Goal: Answer question/provide support

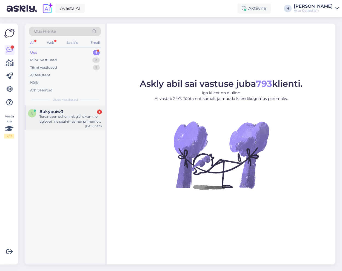
click at [70, 122] on div "Tere,nuzen ochen mjagkii divan -ne uglovoi i ne spalnii razmer primerno 260-300…" at bounding box center [70, 119] width 62 height 10
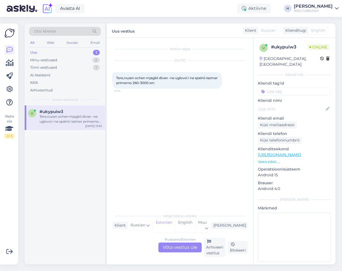
click at [175, 246] on div "Russian to Estonian Võta vestlus üle" at bounding box center [179, 248] width 43 height 10
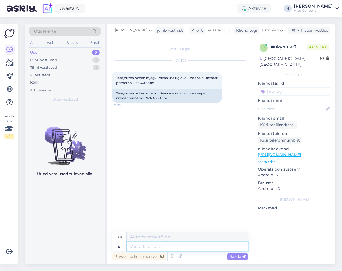
click at [145, 248] on textarea at bounding box center [186, 246] width 121 height 9
type textarea "Tere, v"
type textarea "Привет,"
type textarea "Tere, võite"
type textarea "Привет, ты можешь"
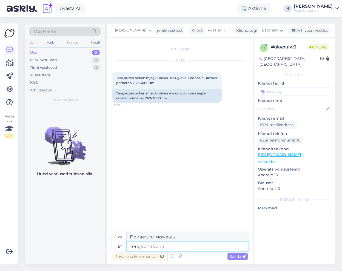
type textarea "Tere, võite vene k"
type textarea "Здравствуйте, вы говорите по-русски."
type textarea "Tere, võite vene keeles"
type textarea "Здравствуйте, вы можете на русском языке"
type textarea "Tere, võite vene keeles kirjutada,"
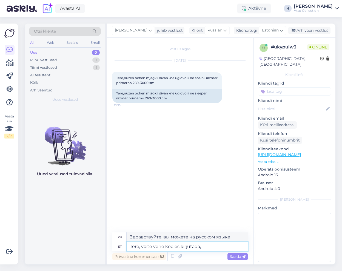
type textarea "Здравствуйте, можете ли вы писать по-русски?"
type textarea "Tere, võite vene keeles kirjutada, vestlus"
type textarea "Привет, ты можешь писать на русском языке, чат"
type textarea "Tere, võite vene keeles kirjutada, vestlus tõlgitakse au"
type textarea "Здравствуйте, вы можете писать на русском языке, разговор будет переведен."
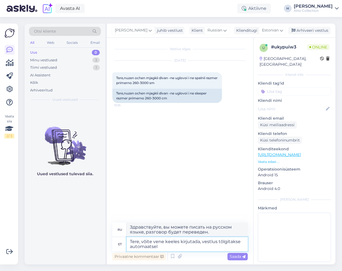
type textarea "Tere, võite vene keeles kirjutada, vestlus tõlgitakse automaatselt"
type textarea "Здравствуйте, вы можете писать на русском языке, разговор будет автоматически п…"
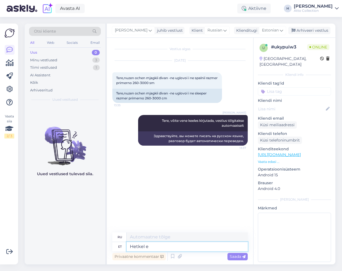
type textarea "Hetkel ei"
type textarea "В настоящее время"
type textarea "Hetkel ei"
type textarea "В данный момент нет."
type textarea "Hetkel ei saa"
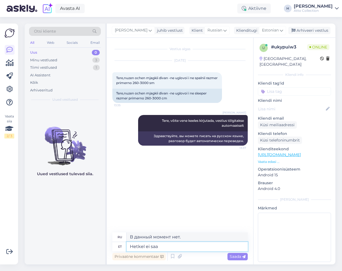
type textarea "В настоящее время недоступно"
type textarea "Hetkel ei saa täpselt"
type textarea "На данный момент я не могу сказать точно."
type textarea "Hetkel ei saa täpselt aru"
type textarea "Я пока не совсем понимаю."
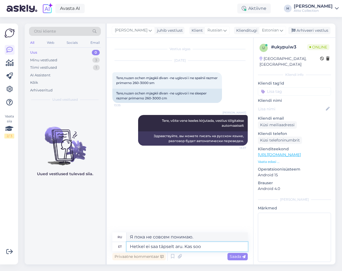
type textarea "Hetkel ei saa täpselt aru. Kas soov"
type textarea "Я сейчас не совсем понимаю."
type textarea "Hetkel ei saa täpselt aru. Kas soovite"
type textarea "Я пока не совсем понимаю. Хотите ли вы"
type textarea "Hetkel ei saa täpselt aru. Kas soovite [PERSON_NAME] n"
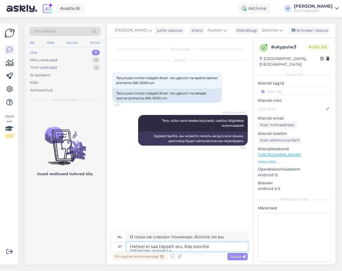
type textarea "Я пока не совсем понимаю. Ты хочешь остаться без"
type textarea "Hetkel ei saa täpselt aru. Kas soovite [PERSON_NAME] nurgata d"
type textarea "Я пока не совсем понимаю. Тебе без угла нужно?"
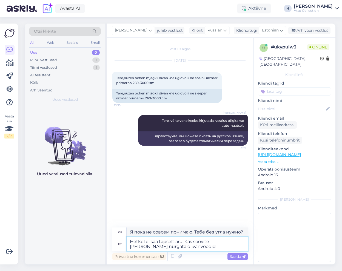
type textarea "Hetkel ei saa täpselt aru. Kas soovite [PERSON_NAME] nurgata diivanvoodid"
type textarea "Я пока не совсем понимаю. Вам нужны диваны-кровати без углов?"
type textarea "Hetkel ei saa täpselt aru. Kas soovite [PERSON_NAME] nurgata diivanvoodit"
type textarea "Я пока не совсем понимаю. Вам нужен диван-кровать без угла?"
type textarea "Hetkel ei saa täpselt aru. Kas soovite [PERSON_NAME] nurgata diivanvoodit max la"
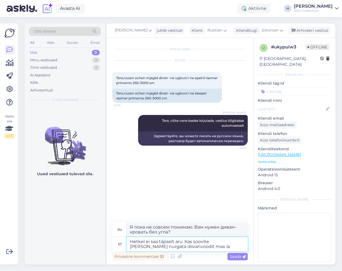
type textarea "Я пока не совсем понимаю. Вам нужен диван-кровать без углового макса?"
type textarea "Hetkel ei saa täpselt aru. Kas soovite [PERSON_NAME] nurgata diivanvoodit max l…"
type textarea "Я пока не совсем понимаю. Вам нужен диван-кровать максимальной ширины без углов?"
type textarea "Hetkel ei saa täpselt aru. Kas soovite [PERSON_NAME] nurgata diivanvoodit max l…"
type textarea "Я пока не совсем понимаю. Вам нужен диван-кровать без угла, максимальная ширина…"
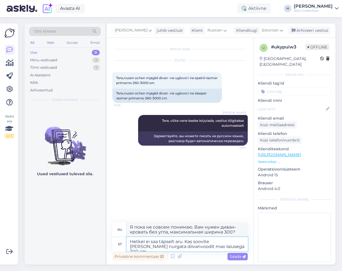
type textarea "Hetkel ei saa täpselt aru. Kas soovite [PERSON_NAME] nurgata diivanvoodit max l…"
type textarea "Я пока не совсем понимаю. Вам нужен диван-кровать без угла и шириной не более 3…"
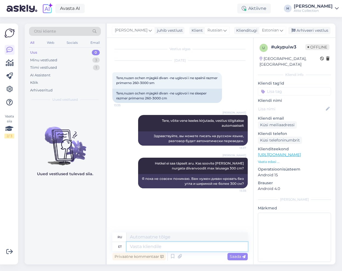
click at [160, 247] on textarea at bounding box center [186, 246] width 121 height 9
paste textarea "[URL][DOMAIN_NAME]"
type textarea "[URL][DOMAIN_NAME]"
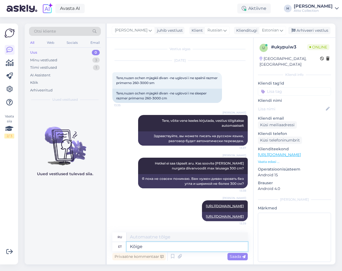
type textarea "Kõige"
type textarea "Самый"
type textarea "Kõige pehmam"
type textarea "Самый мягкий"
type textarea "Kõige pehmam diivani sa"
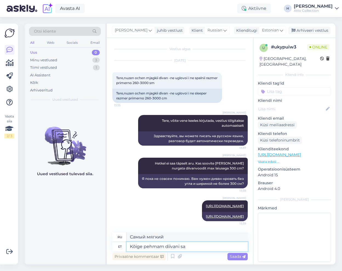
type textarea "Самый мягкий диван"
type textarea "Kõige pehmam diivani saab"
type textarea "Самый мягкий диван, который вы можете получить"
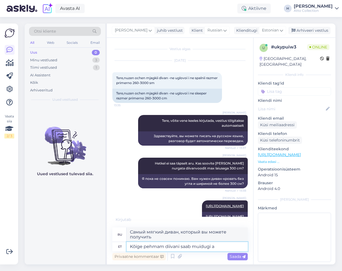
type textarea "Kõige pehmam diivani saab muidugi ai"
type textarea "Самый мягкий диван, конечно, будет"
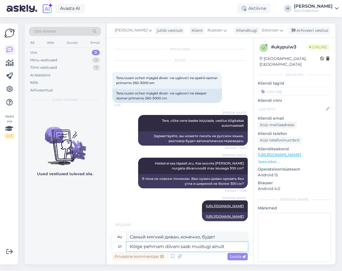
type textarea "Kõige pehmam diivani saab muidugi ainult i"
type textarea "Конечно, самый мягкий диван может быть только"
type textarea "Kõige pehmam diivani saab muidugi ainult [PERSON_NAME]"
type textarea "Конечно, самый мягкий диван можно получить только без"
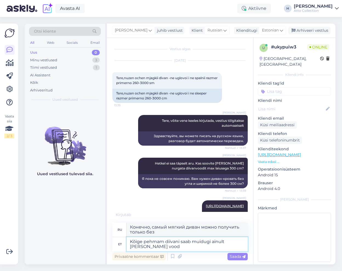
type textarea "Kõige pehmam diivani saab muidugi ainult [PERSON_NAME] voodi"
type textarea "Самый мягкий диван, конечно, можно сделать только без кровати."
type textarea "Kõige pehmam diivani saab muidugi ainult [PERSON_NAME] voodita m"
type textarea "Конечно, самый мягкий диван может быть только без кровати."
type textarea "Kõige pehmam diivani saab muidugi ainult [PERSON_NAME] voodita mudelitega"
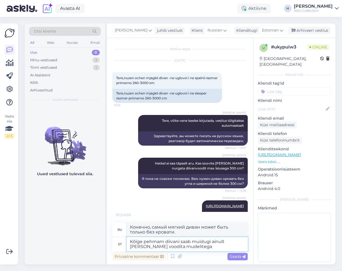
type textarea "Конечно, самый мягкий диван можно найти только у моделей без кровати."
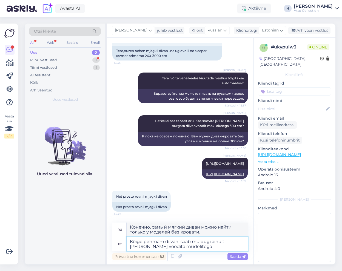
type textarea "Kõige pehmama diivani saab muidugi ainult [PERSON_NAME] voodita mudelitega"
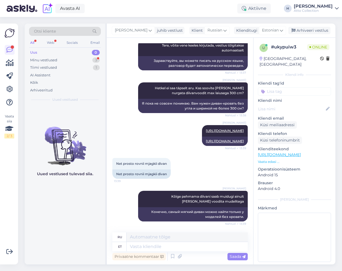
scroll to position [108, 0]
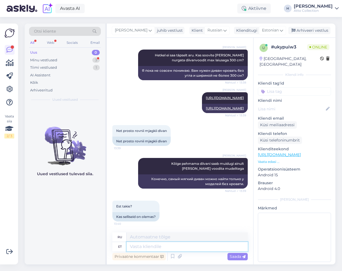
click at [154, 247] on textarea at bounding box center [186, 246] width 121 height 9
paste textarea "[URL][DOMAIN_NAME]"
type textarea "[URL][DOMAIN_NAME]"
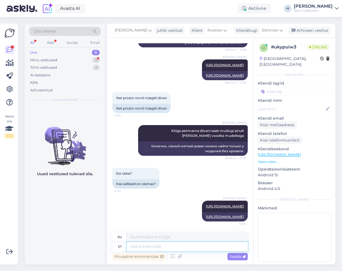
click at [148, 246] on textarea at bounding box center [186, 246] width 121 height 9
type textarea "Saab"
type textarea "Может"
type textarea "Saab teha"
type textarea "Можно сделать"
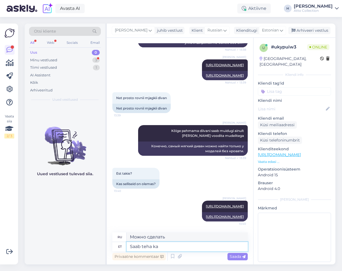
type textarea "Saab teha ka"
type textarea "Также можно сделать"
type textarea "Saab teha ka [PERSON_NAME] n"
type textarea "Можно обойтись без"
type textarea "Saab teha ka [PERSON_NAME] nurgata s"
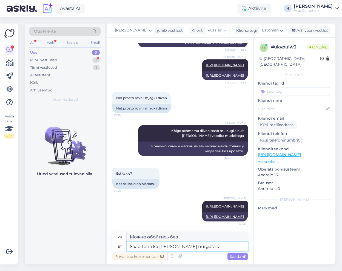
type textarea "Можно также сделать без угла."
type textarea "Saab teha ka [PERSON_NAME] nurgata soovi k"
type textarea "Вы также можете загадать желание без угла."
type textarea "Saab teha ka [PERSON_NAME] nurgata soovi korral"
type textarea "При желании можно сделать без углов."
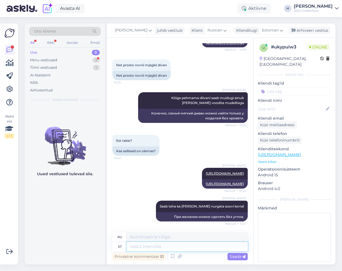
scroll to position [207, 0]
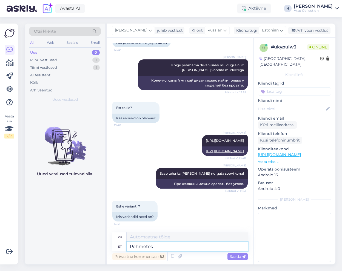
type textarea "Pehmetest"
type textarea "Из мягкого"
type textarea "Pehmetest?"
type textarea "Из мягкого?"
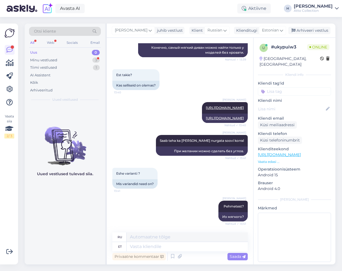
scroll to position [272, 0]
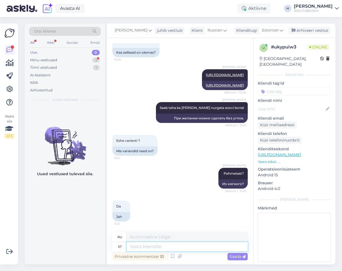
click at [149, 245] on textarea at bounding box center [186, 246] width 121 height 9
paste textarea "[URL][DOMAIN_NAME]"
type textarea "[URL][DOMAIN_NAME]"
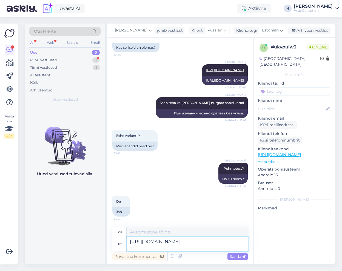
type textarea "[URL][DOMAIN_NAME]"
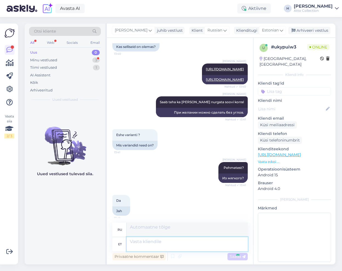
scroll to position [305, 0]
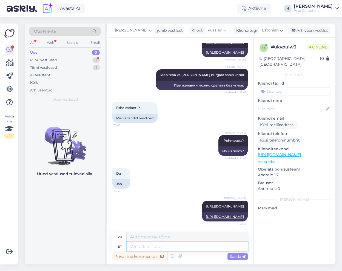
click at [145, 248] on textarea at bounding box center [186, 246] width 121 height 9
paste textarea "[URL][DOMAIN_NAME]"
type textarea "[URL][DOMAIN_NAME]"
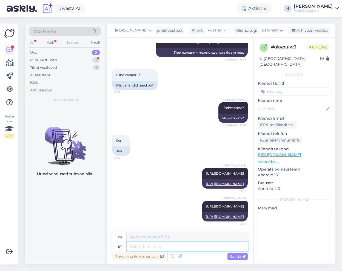
click at [151, 248] on textarea at bounding box center [186, 246] width 121 height 9
paste textarea "[URL][DOMAIN_NAME]"
type textarea "[URL][DOMAIN_NAME]"
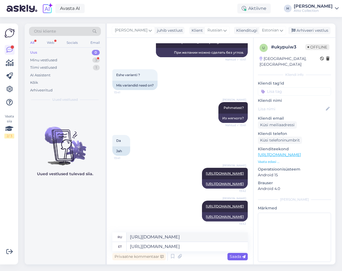
click at [238, 256] on span "Saada" at bounding box center [237, 256] width 16 height 5
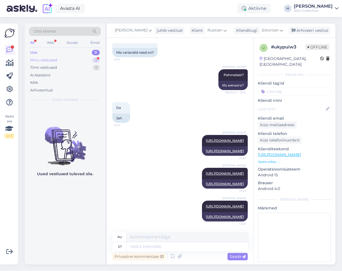
click at [49, 59] on div "Minu vestlused" at bounding box center [43, 59] width 27 height 5
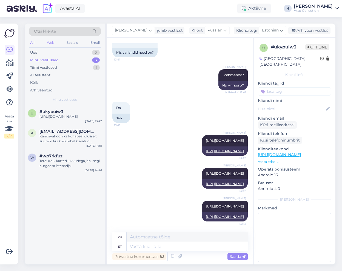
click at [53, 42] on div "Web" at bounding box center [51, 42] width 10 height 7
